Goal: Task Accomplishment & Management: Complete application form

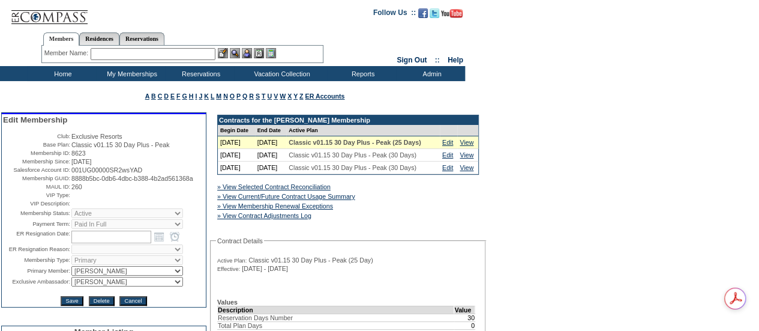
scroll to position [181, 0]
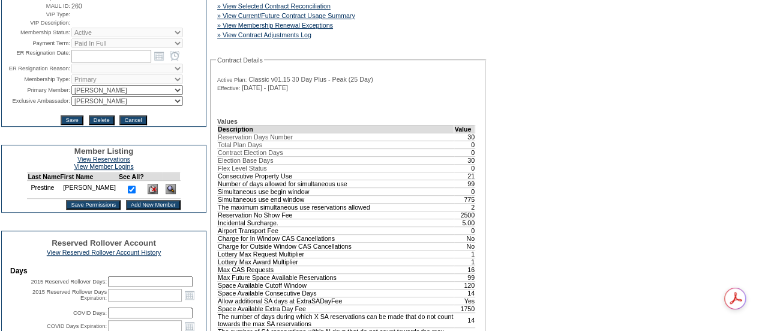
click at [146, 209] on input "Add New Member" at bounding box center [153, 205] width 55 height 10
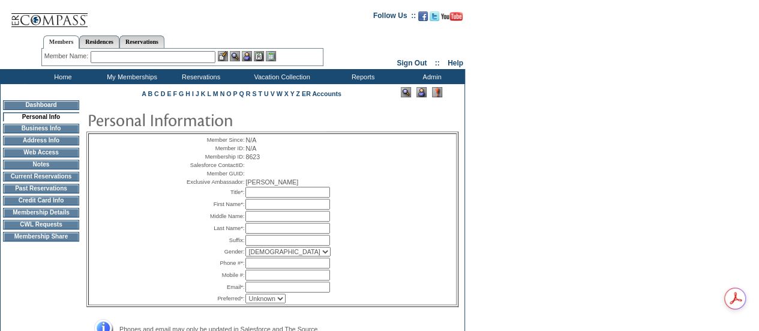
click at [318, 197] on input "text" at bounding box center [287, 192] width 85 height 11
type input "Mrs."
type input "[PERSON_NAME]"
type input "Prestine"
click at [259, 256] on select "[DEMOGRAPHIC_DATA] [DEMOGRAPHIC_DATA]" at bounding box center [287, 252] width 85 height 10
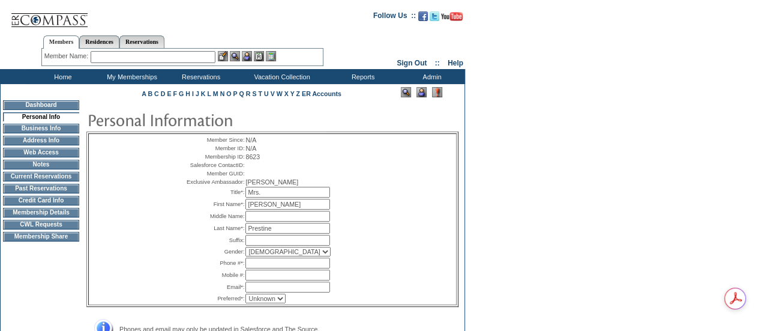
select select "F"
click at [245, 256] on select "[DEMOGRAPHIC_DATA] [DEMOGRAPHIC_DATA]" at bounding box center [287, 252] width 85 height 10
click at [371, 256] on div "Member Since: N/A Member ID: N/A Membership ID: 8623 Salesforce ContactID: Memb…" at bounding box center [272, 219] width 367 height 170
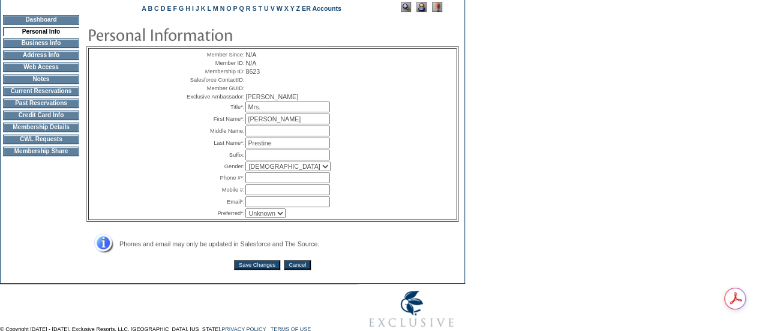
click at [266, 183] on input "text" at bounding box center [287, 177] width 85 height 11
paste input "4083914336"
type input "4083914336"
click at [263, 195] on input "text" at bounding box center [287, 189] width 85 height 11
paste input "4083914336"
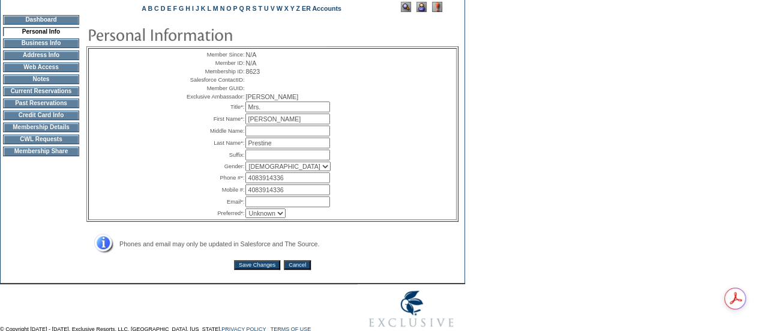
type input "4083914336"
click at [260, 183] on input "4083914336" at bounding box center [287, 177] width 85 height 11
click at [277, 183] on input "408-3914336" at bounding box center [287, 177] width 85 height 11
type input "[PHONE_NUMBER]"
click at [259, 195] on input "4083914336" at bounding box center [287, 189] width 85 height 11
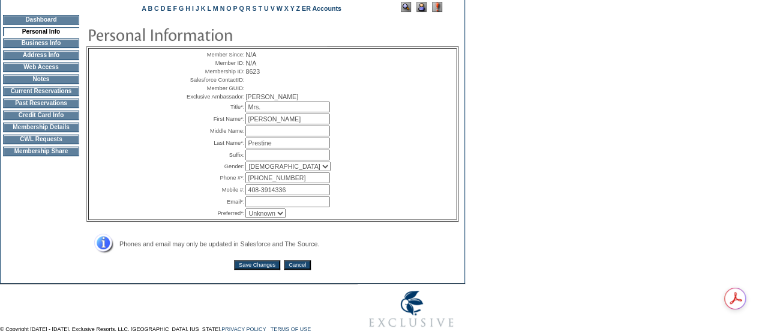
click at [273, 195] on input "408-3914336" at bounding box center [287, 189] width 85 height 11
type input "[PHONE_NUMBER]"
click at [256, 207] on input "text" at bounding box center [287, 201] width 85 height 11
paste input "[PERSON_NAME] <[EMAIL_ADDRESS][DOMAIN_NAME]>"
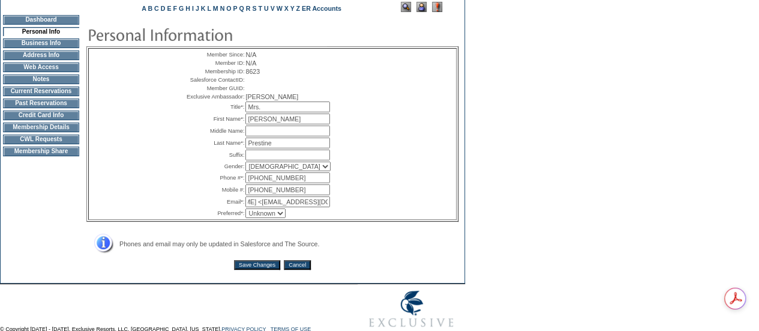
click at [259, 207] on input "[PERSON_NAME] <[EMAIL_ADDRESS][DOMAIN_NAME]>" at bounding box center [287, 201] width 85 height 11
click at [326, 207] on input "[EMAIL_ADDRESS][DOMAIN_NAME]>" at bounding box center [287, 201] width 85 height 11
type input "[EMAIL_ADDRESS][DOMAIN_NAME]"
click at [256, 218] on select "Unknown Email Phone Mobile" at bounding box center [265, 213] width 40 height 10
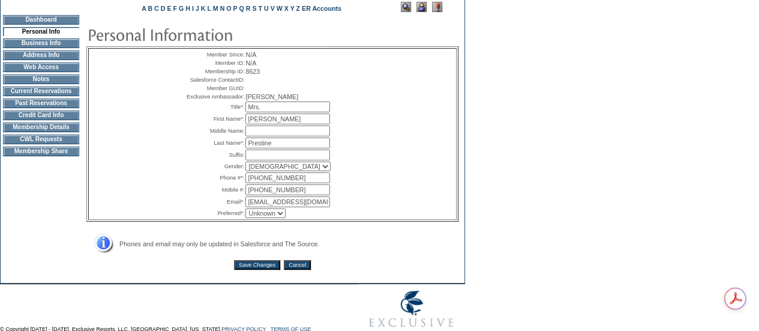
select select "E"
click at [245, 218] on select "Unknown Email Phone Mobile" at bounding box center [265, 213] width 40 height 10
click at [244, 269] on input "Save Changes" at bounding box center [257, 265] width 46 height 10
